Goal: Transaction & Acquisition: Purchase product/service

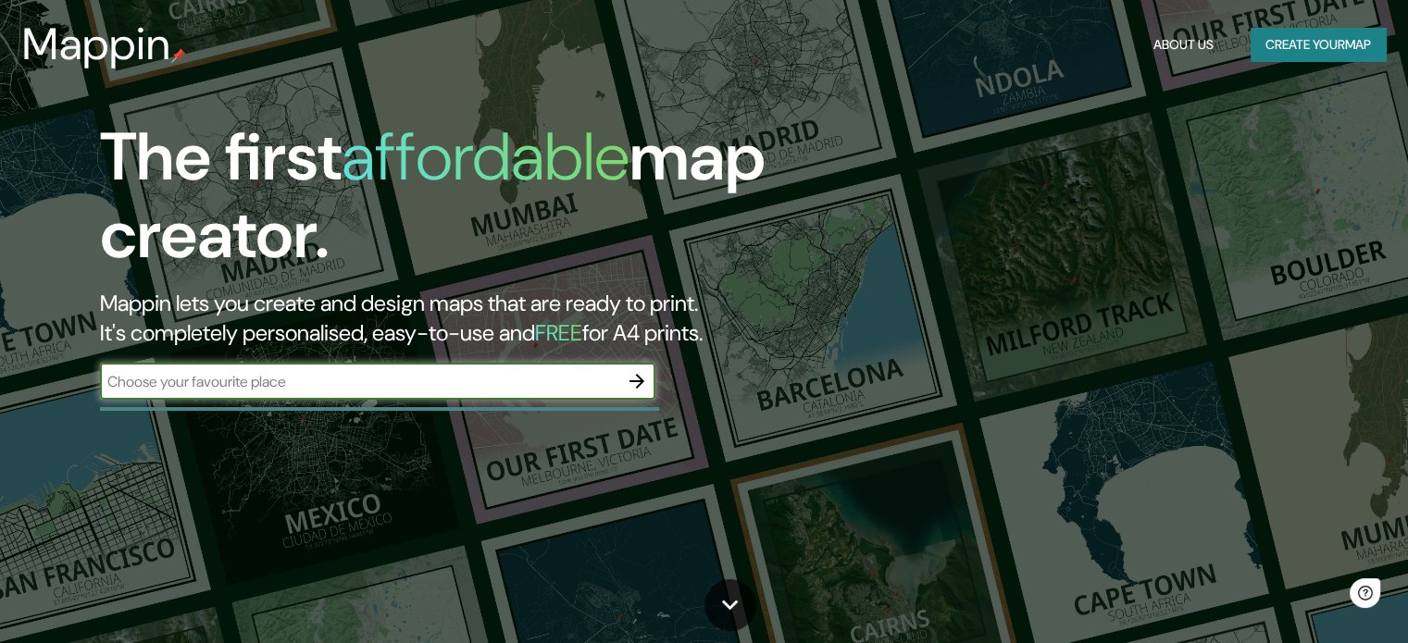
click at [502, 381] on input "text" at bounding box center [359, 381] width 518 height 21
type input "viña del mar"
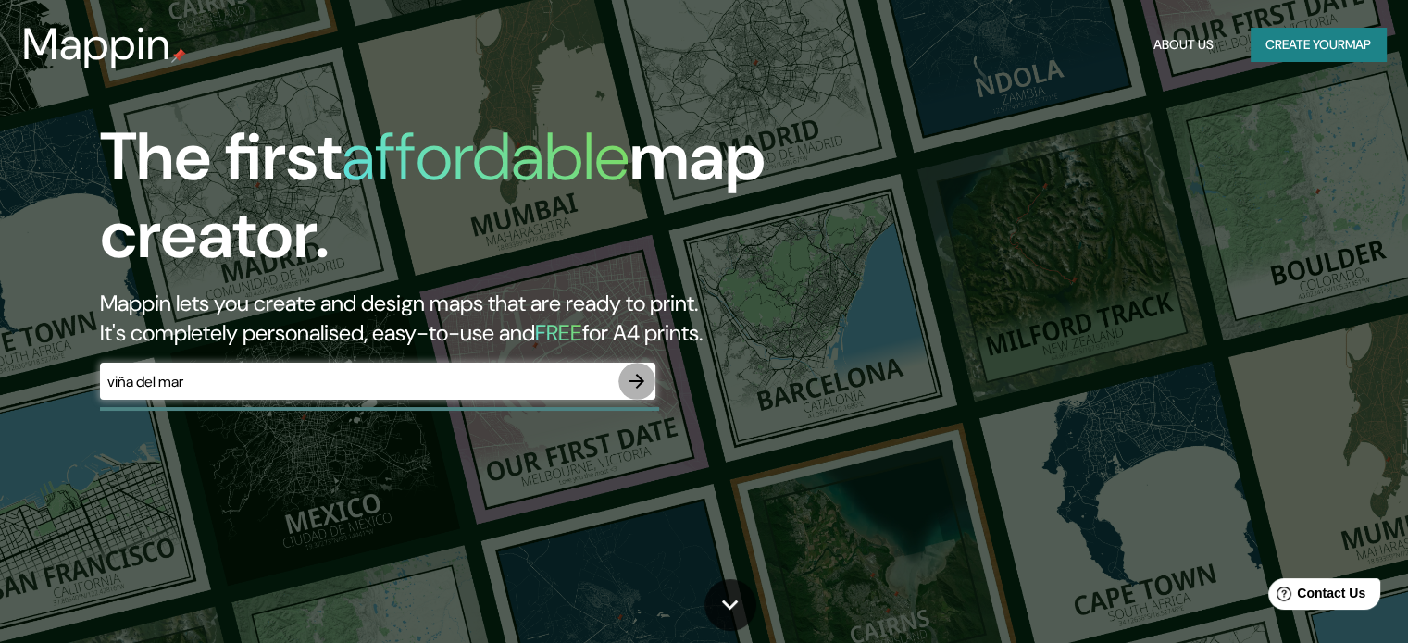
click at [644, 380] on icon "button" at bounding box center [637, 381] width 22 height 22
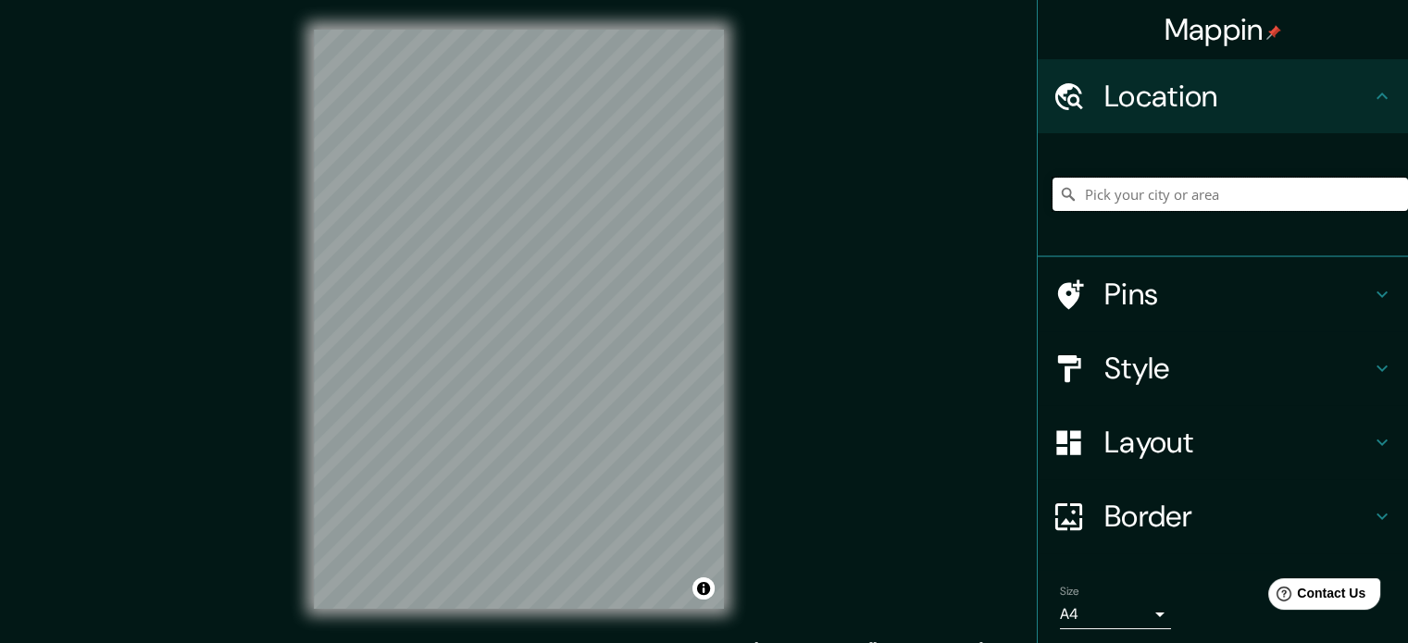
click at [1128, 203] on input "Pick your city or area" at bounding box center [1230, 194] width 355 height 33
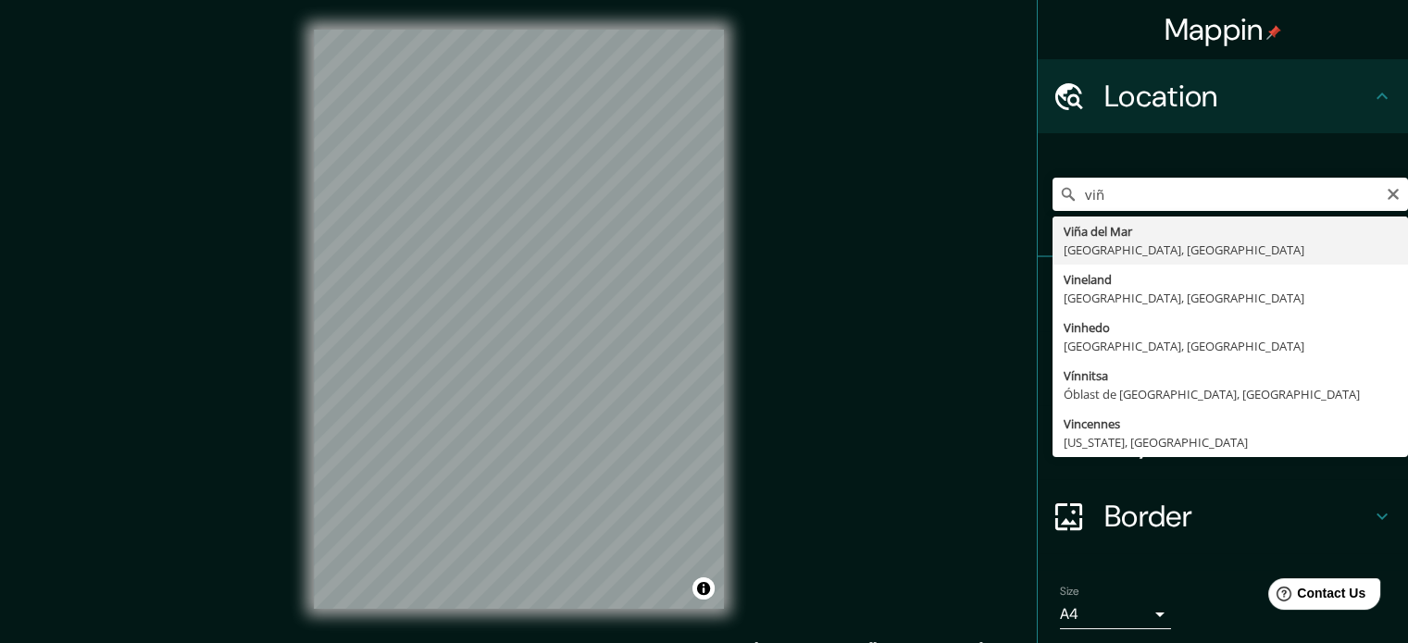
type input "[GEOGRAPHIC_DATA], [GEOGRAPHIC_DATA], [GEOGRAPHIC_DATA]"
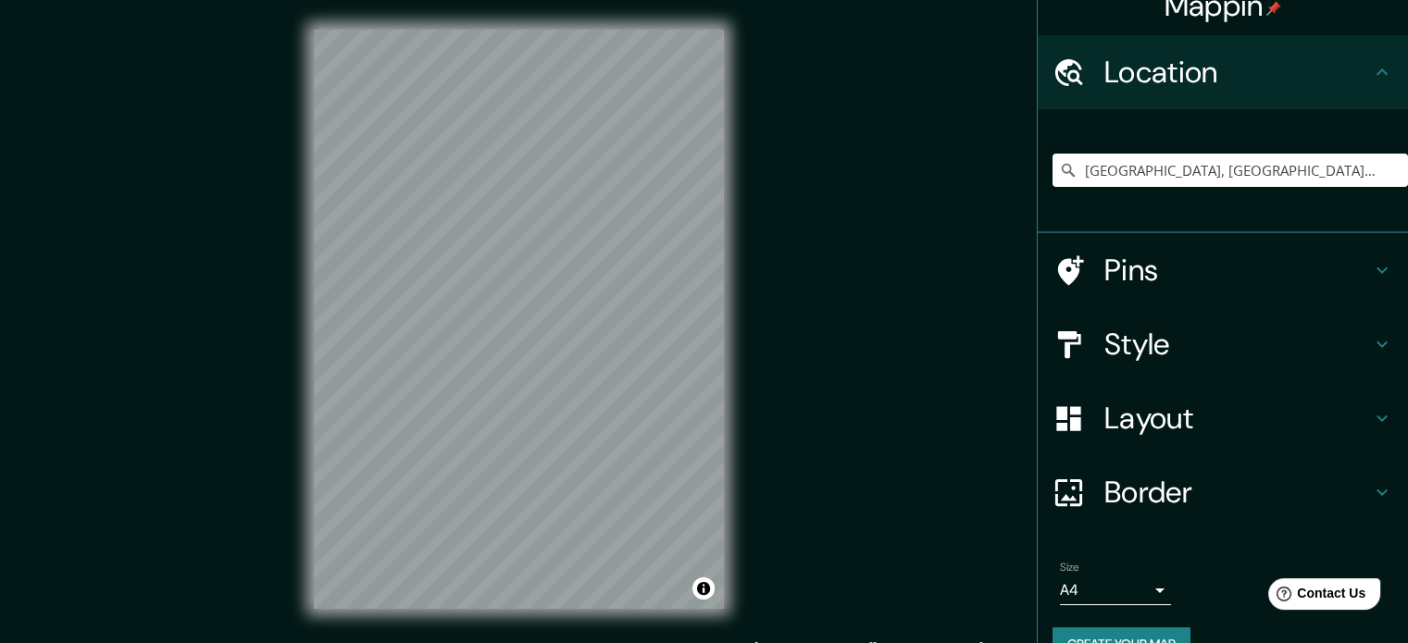
scroll to position [63, 0]
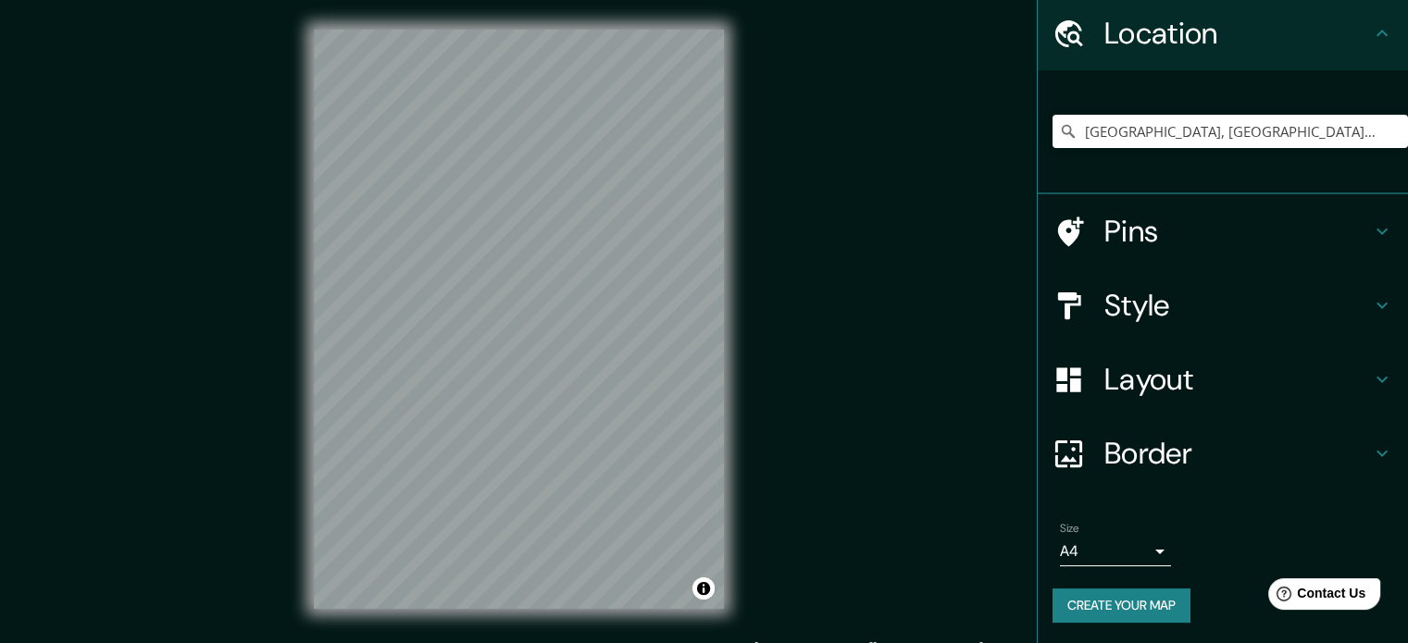
click at [1123, 606] on button "Create your map" at bounding box center [1122, 606] width 138 height 34
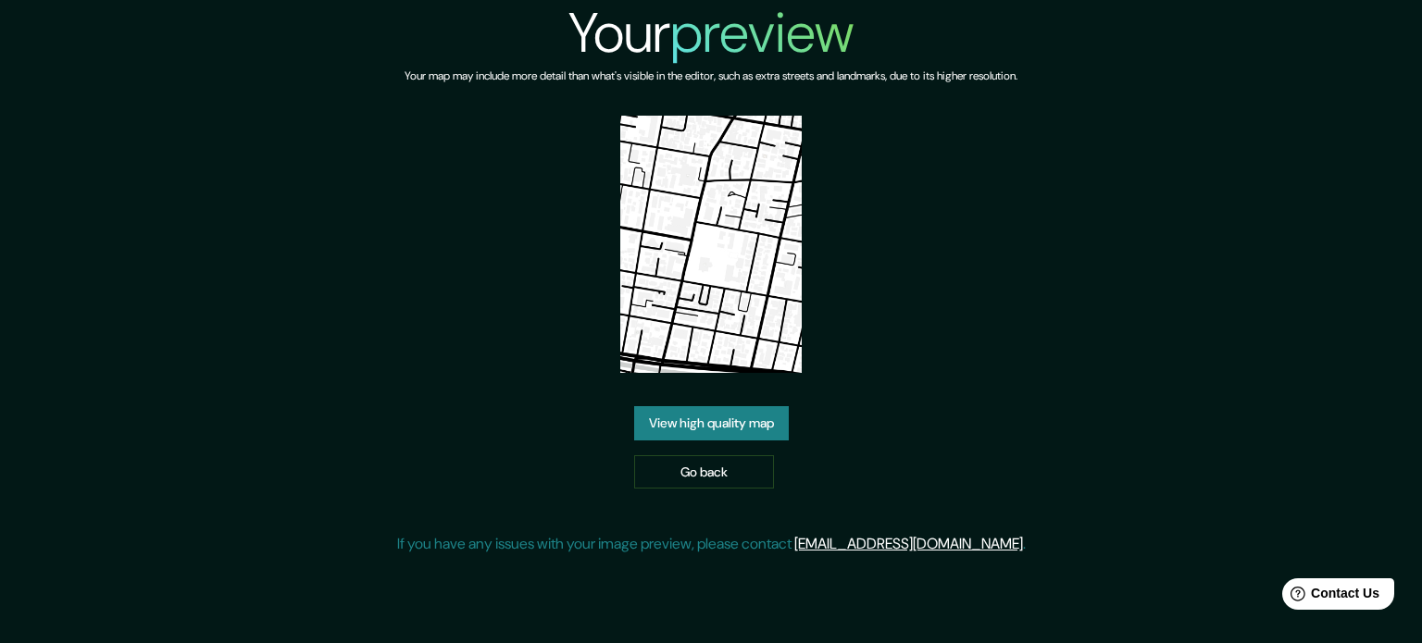
click at [689, 406] on link "View high quality map" at bounding box center [711, 423] width 155 height 34
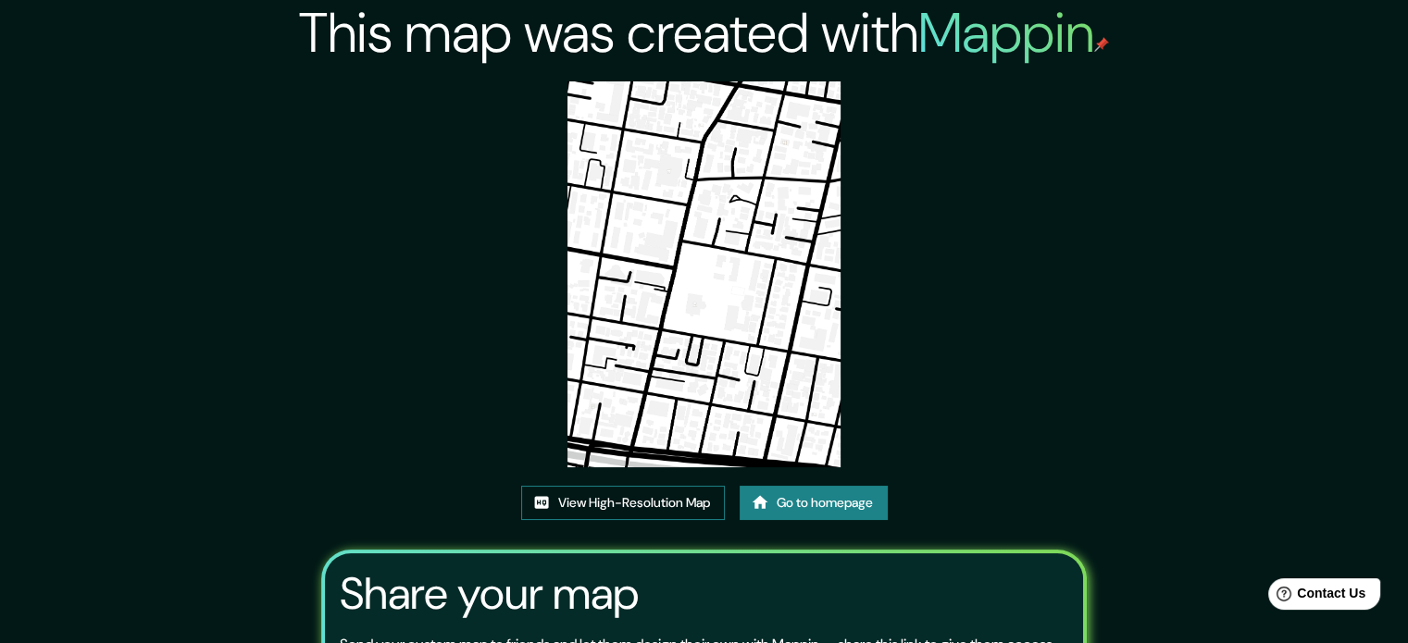
click at [639, 134] on img at bounding box center [703, 274] width 273 height 386
click at [641, 500] on link "View High-Resolution Map" at bounding box center [623, 503] width 204 height 34
click at [755, 506] on icon at bounding box center [760, 502] width 19 height 19
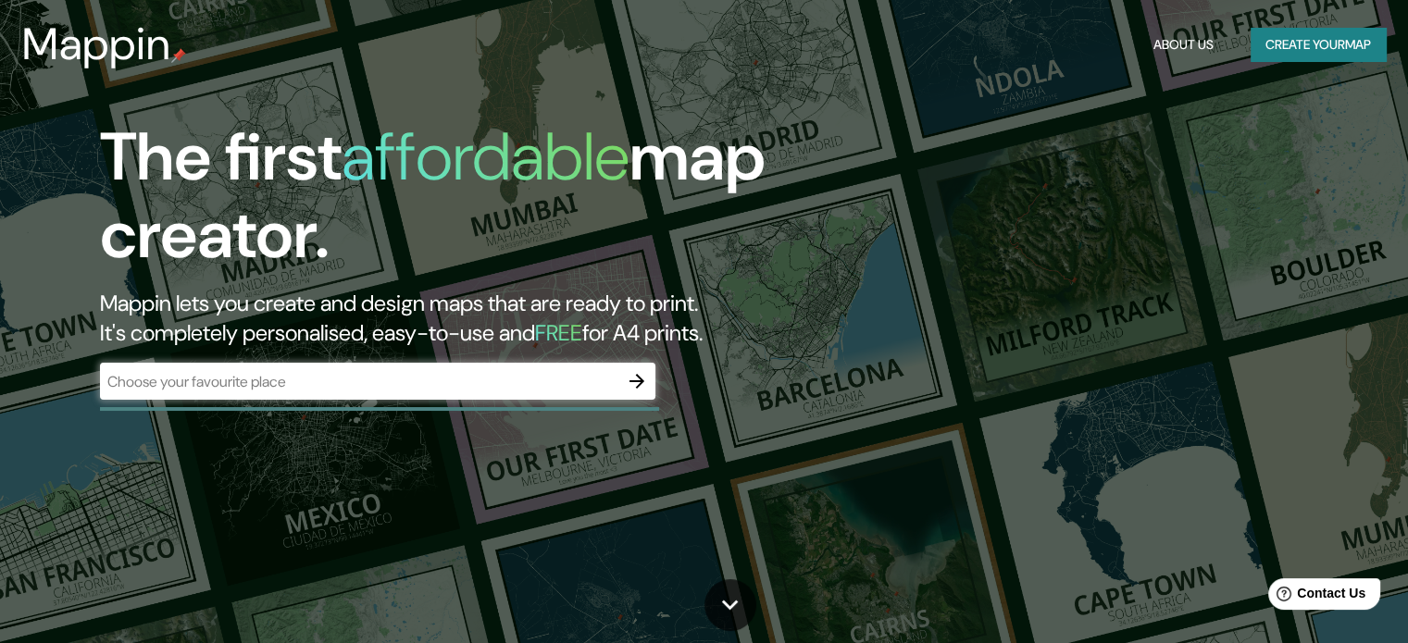
click at [548, 397] on div "​" at bounding box center [377, 381] width 555 height 37
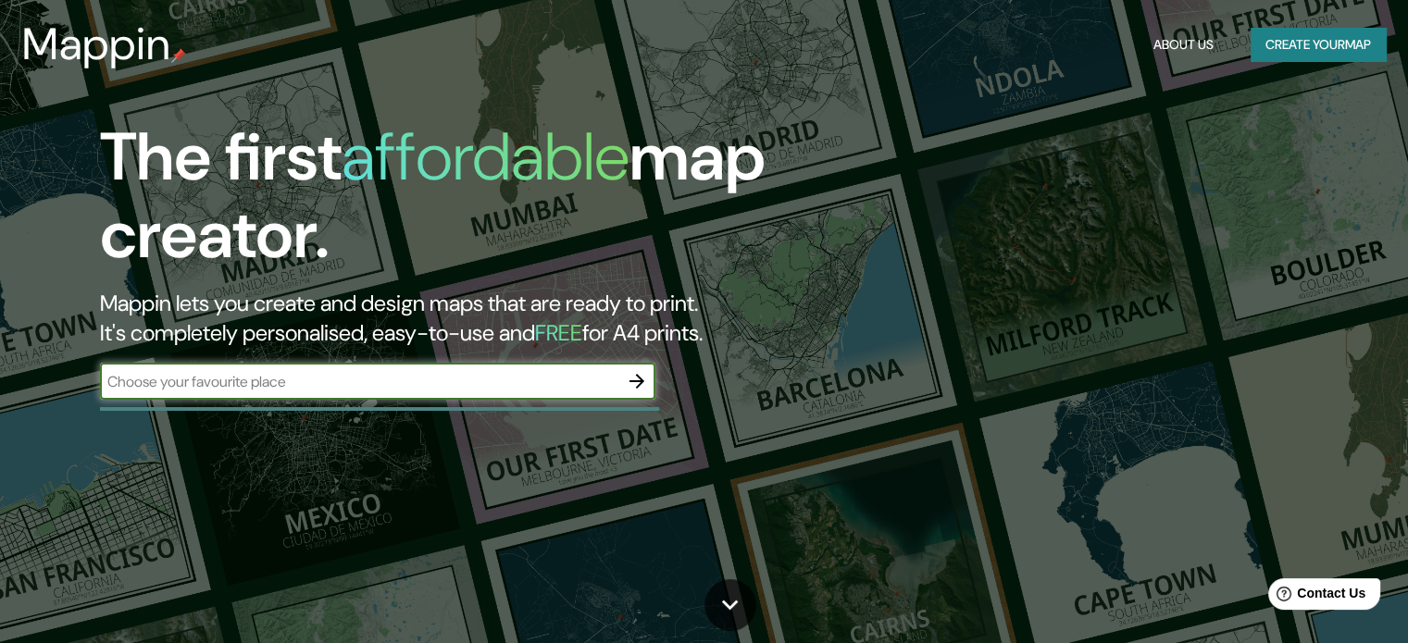
click at [630, 380] on icon "button" at bounding box center [637, 381] width 22 height 22
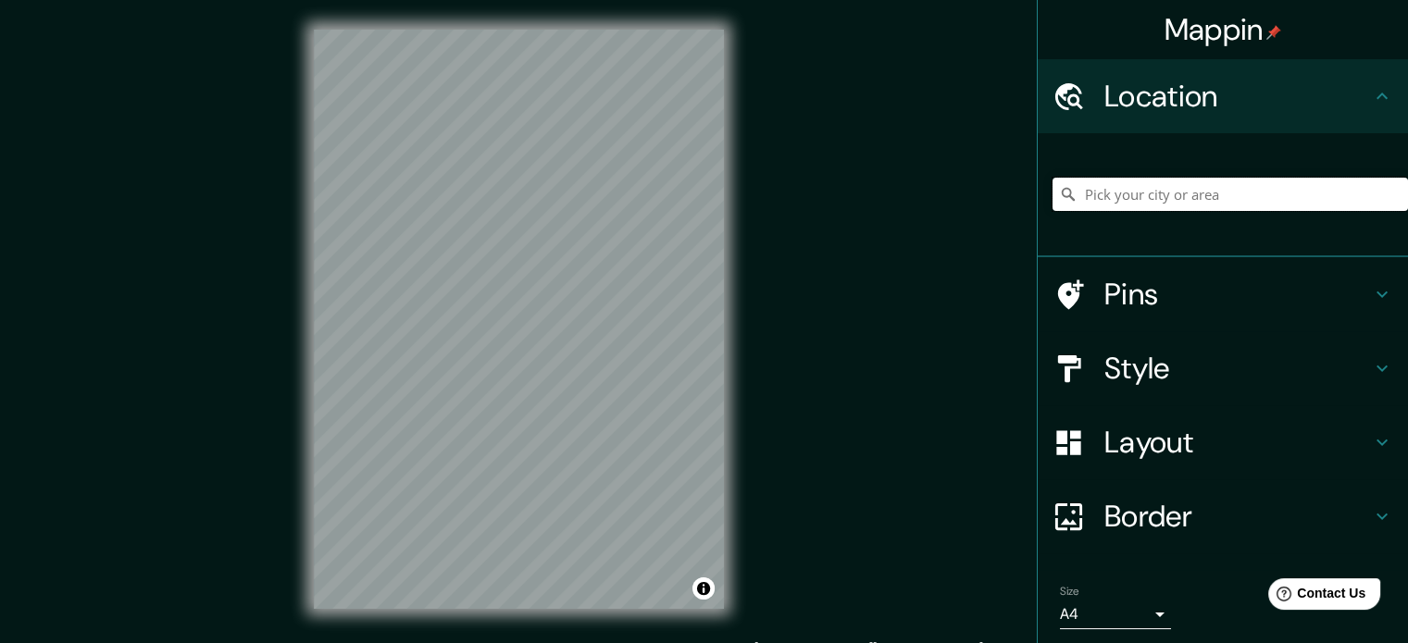
click at [1123, 195] on input "Pick your city or area" at bounding box center [1230, 194] width 355 height 33
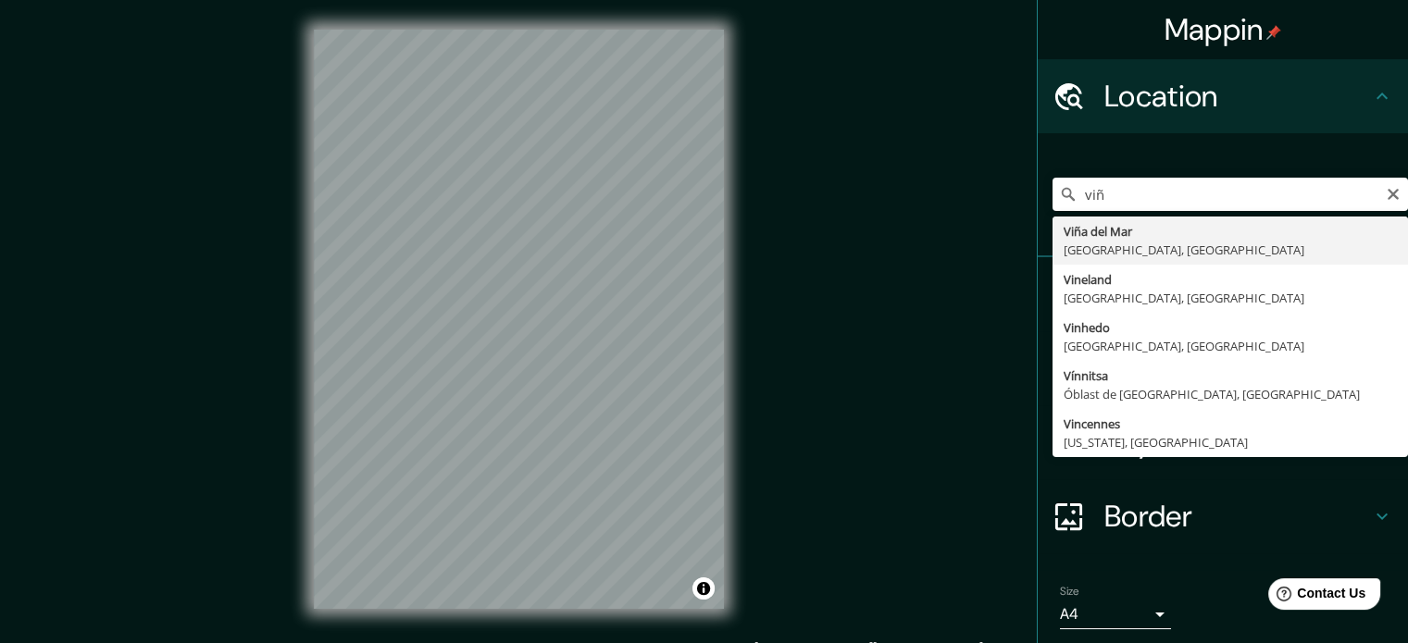
type input "[GEOGRAPHIC_DATA], [GEOGRAPHIC_DATA], [GEOGRAPHIC_DATA]"
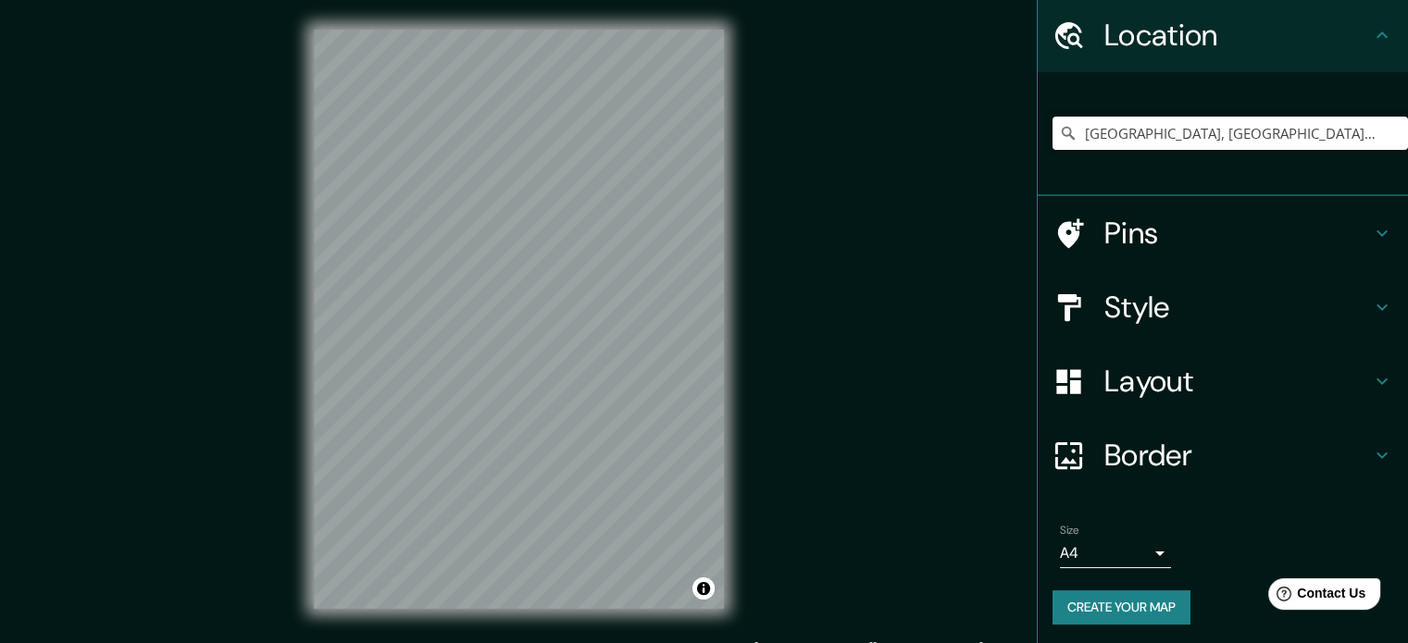
scroll to position [63, 0]
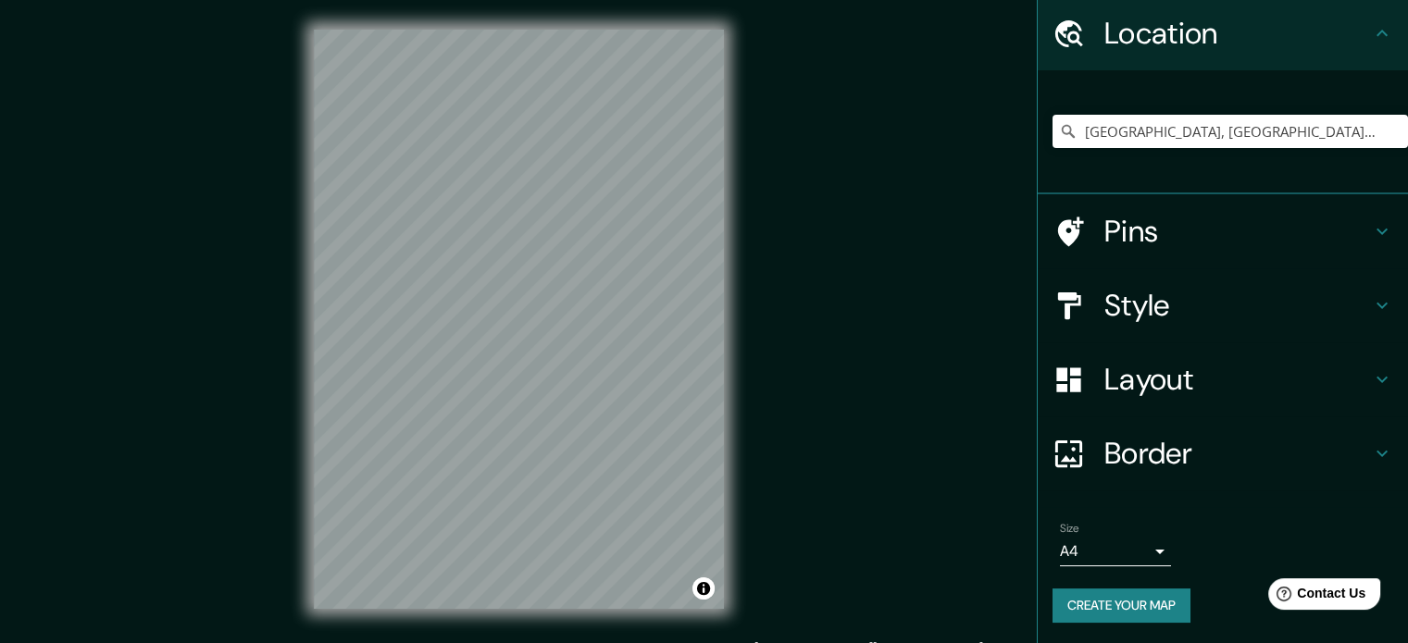
click at [1116, 603] on button "Create your map" at bounding box center [1122, 606] width 138 height 34
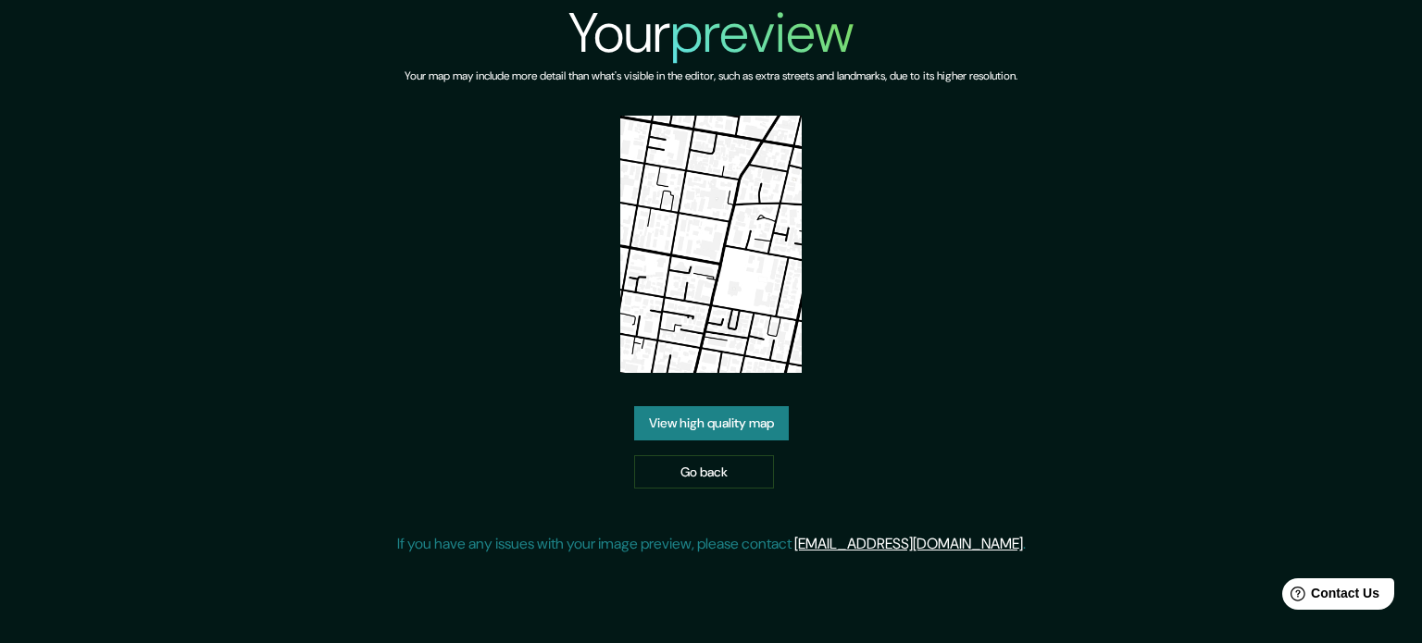
click at [675, 426] on link "View high quality map" at bounding box center [711, 423] width 155 height 34
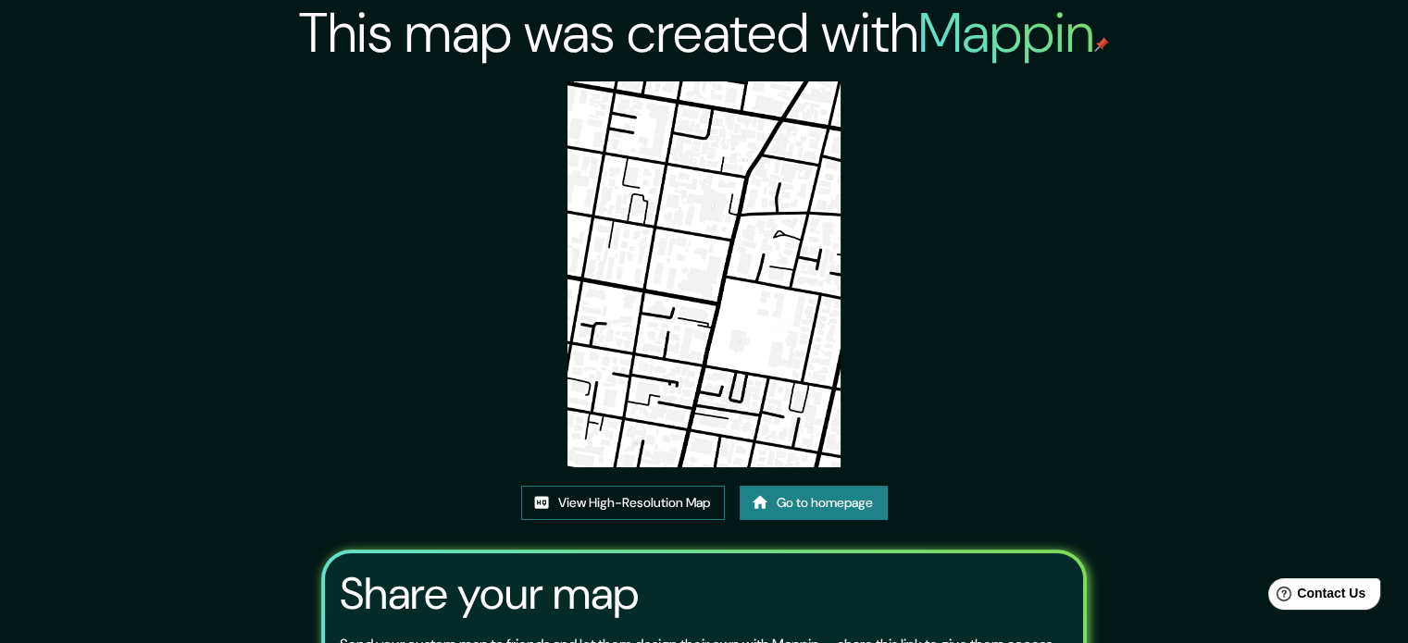
click at [646, 499] on link "View High-Resolution Map" at bounding box center [623, 503] width 204 height 34
